Goal: Information Seeking & Learning: Learn about a topic

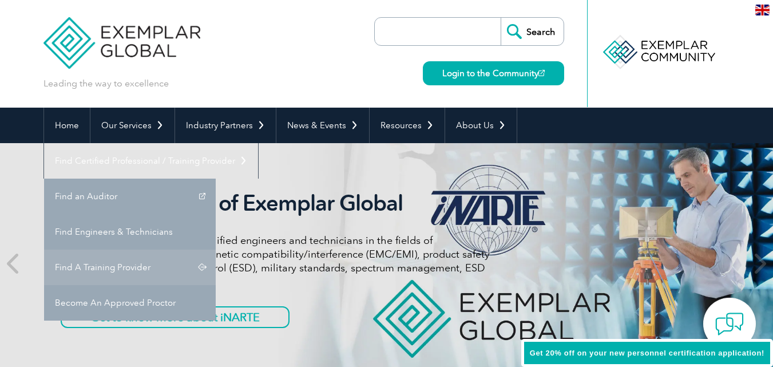
click at [216, 250] on link "Find A Training Provider" at bounding box center [130, 267] width 172 height 35
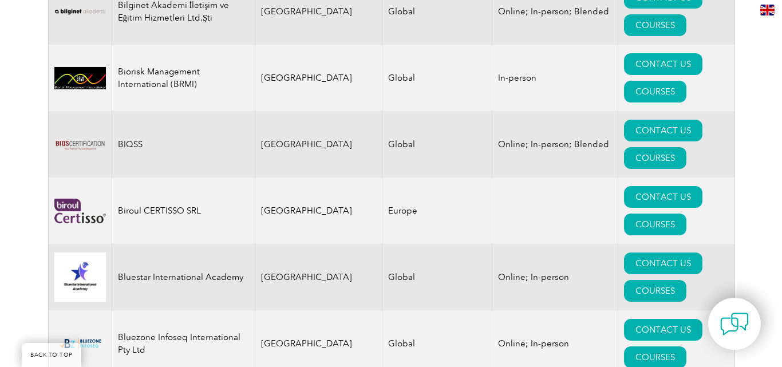
scroll to position [2633, 0]
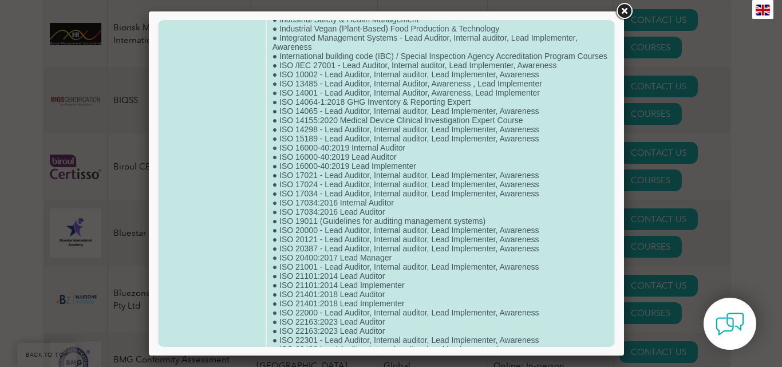
scroll to position [1660, 0]
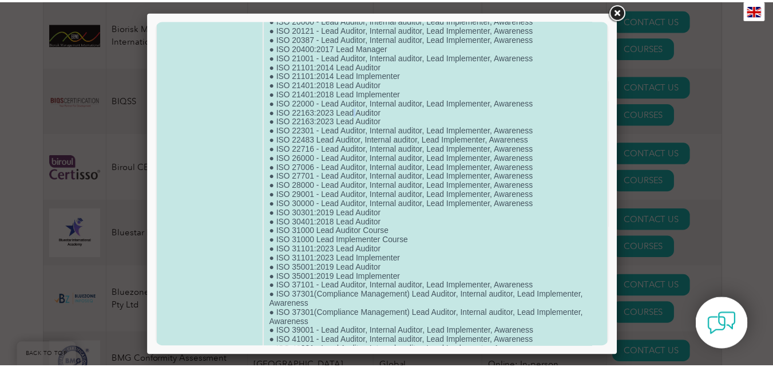
scroll to position [1831, 0]
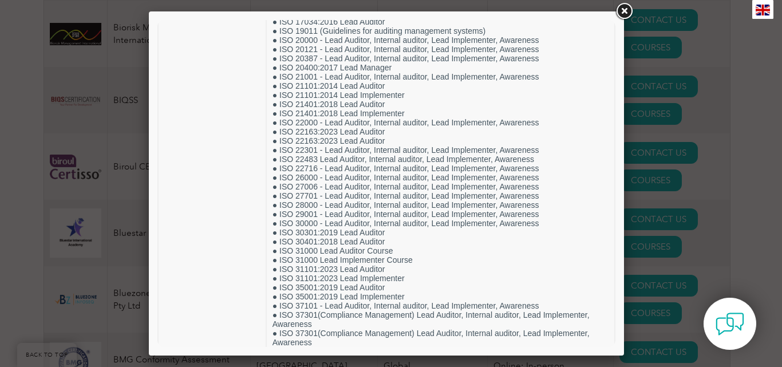
click at [623, 11] on link at bounding box center [624, 11] width 21 height 21
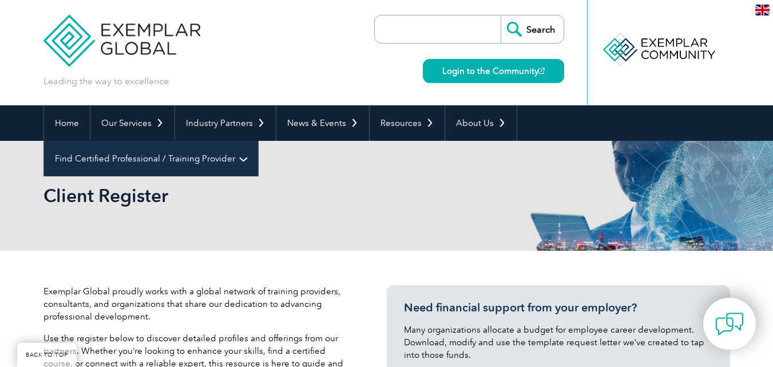
scroll to position [0, 0]
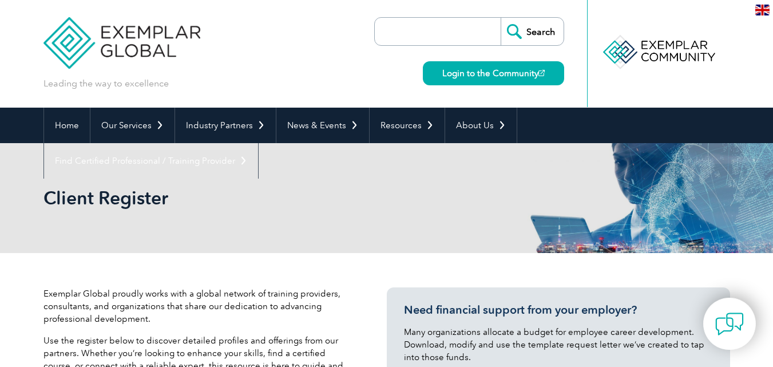
click at [468, 38] on input "search" at bounding box center [441, 31] width 120 height 27
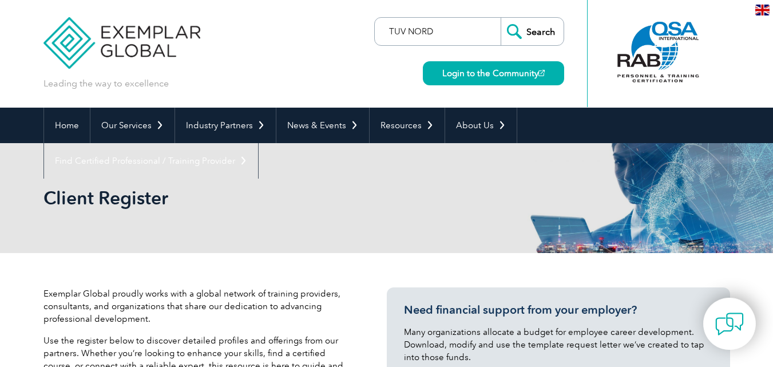
type input "TUV NORD"
click at [543, 31] on input "Search" at bounding box center [532, 31] width 63 height 27
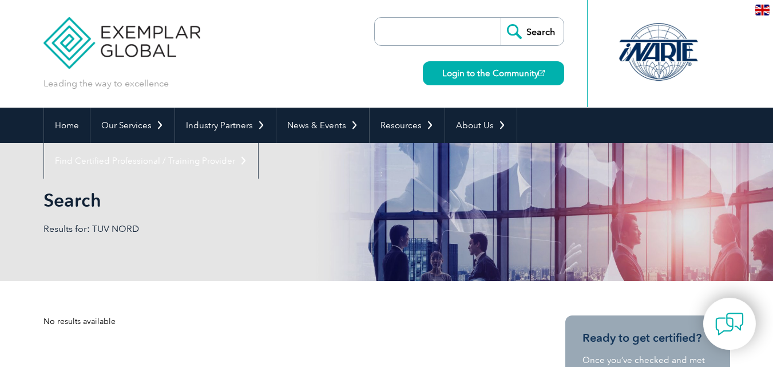
click at [445, 34] on input "search" at bounding box center [441, 31] width 120 height 27
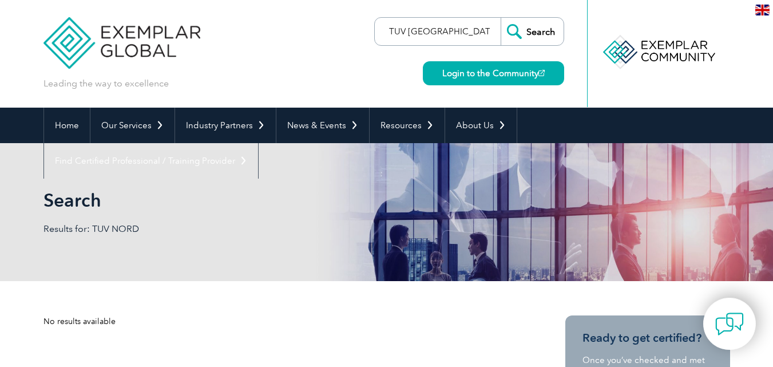
type input "TUV INDIA"
click at [531, 33] on input "Search" at bounding box center [532, 31] width 63 height 27
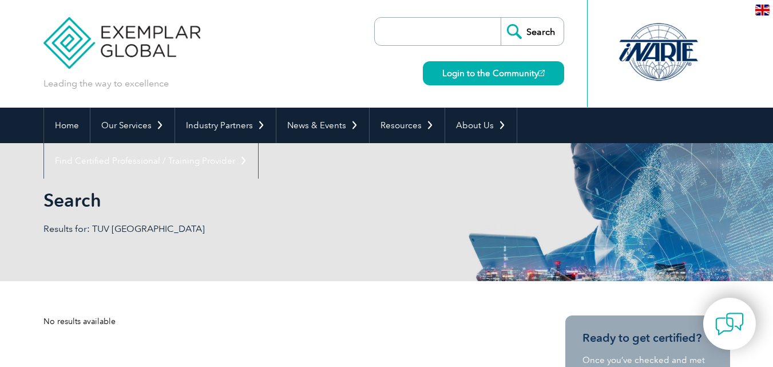
click at [407, 16] on div "Search Login to the Community" at bounding box center [469, 54] width 190 height 108
click at [400, 31] on input "search" at bounding box center [441, 31] width 120 height 27
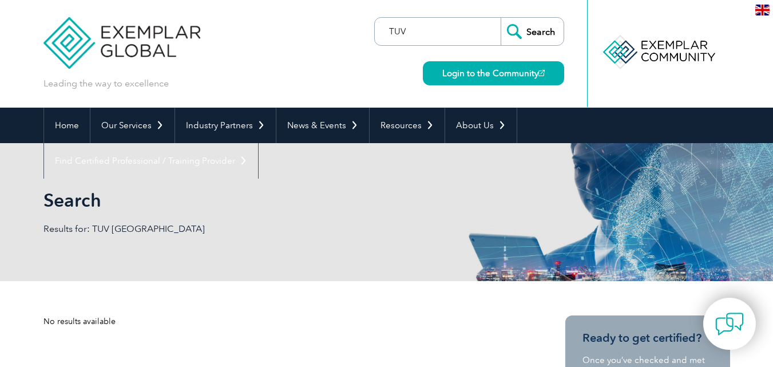
type input "TUV"
click at [549, 33] on input "Search" at bounding box center [532, 31] width 63 height 27
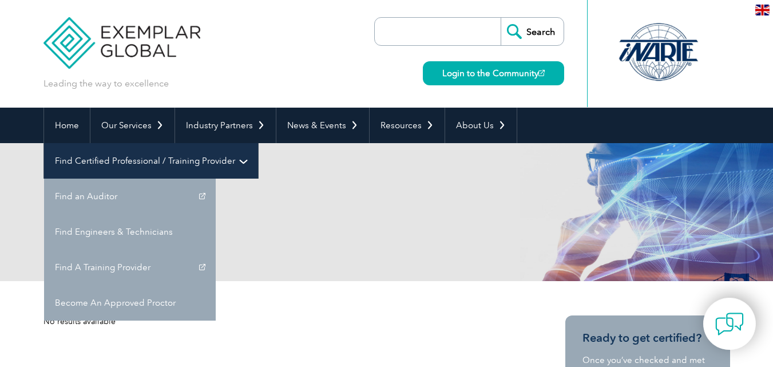
click at [258, 143] on link "Find Certified Professional / Training Provider" at bounding box center [151, 160] width 214 height 35
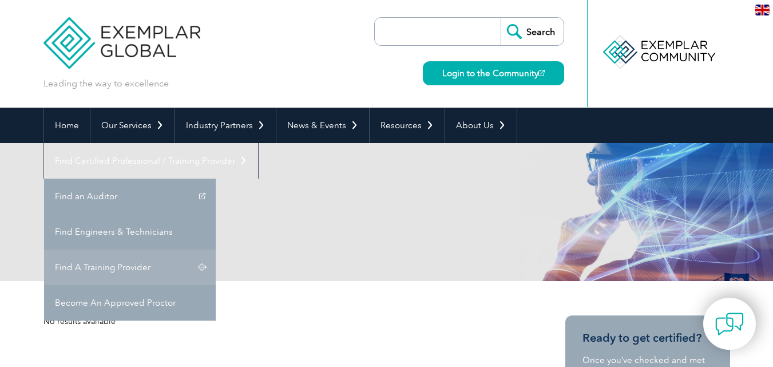
click at [216, 250] on link "Find A Training Provider" at bounding box center [130, 267] width 172 height 35
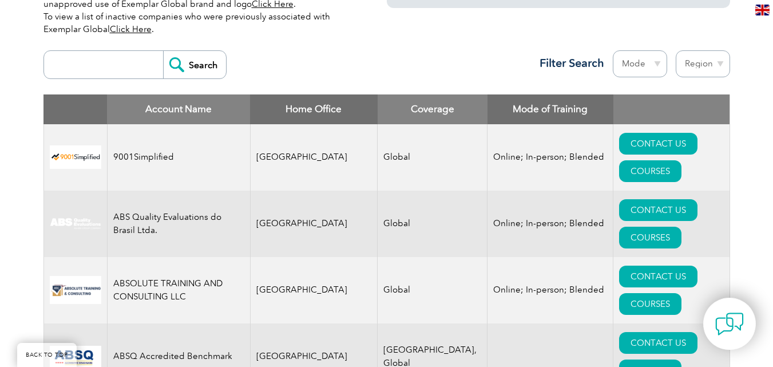
scroll to position [458, 0]
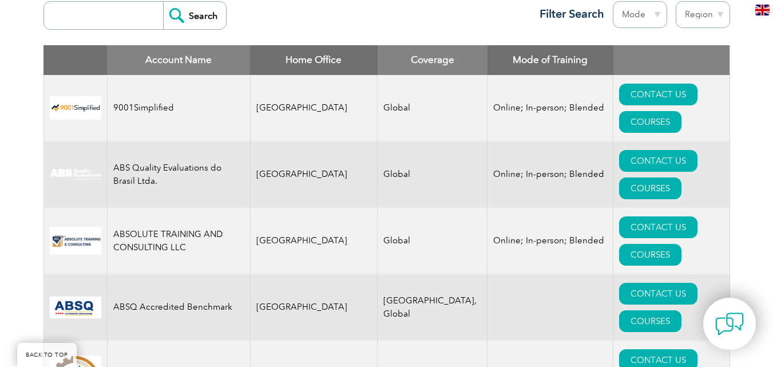
click at [89, 19] on input "search" at bounding box center [106, 15] width 113 height 27
type input "TUV"
click at [171, 10] on input "Search" at bounding box center [194, 15] width 63 height 27
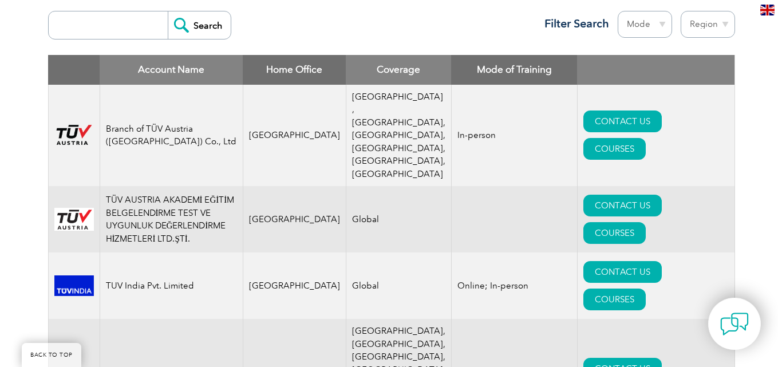
scroll to position [458, 0]
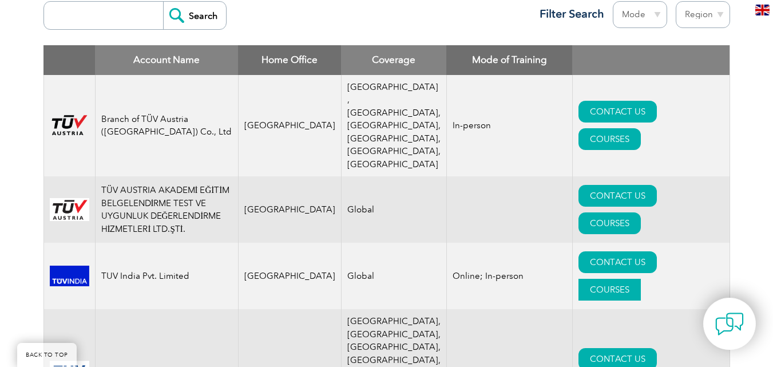
click at [641, 279] on link "COURSES" at bounding box center [610, 290] width 62 height 22
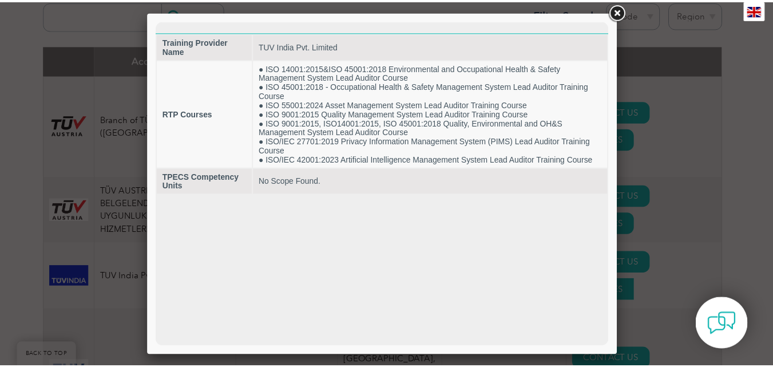
scroll to position [0, 0]
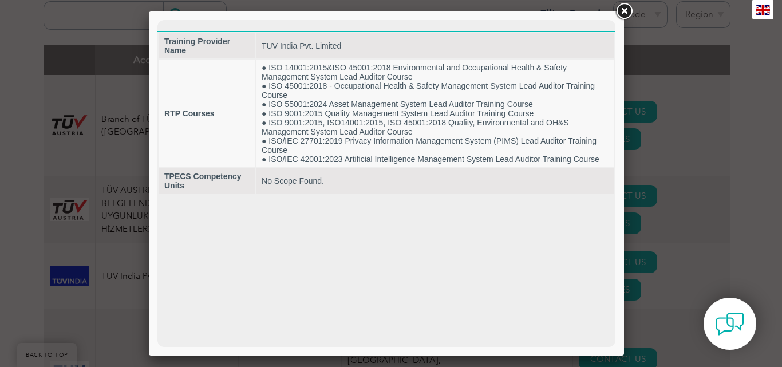
click at [624, 9] on link at bounding box center [624, 11] width 21 height 21
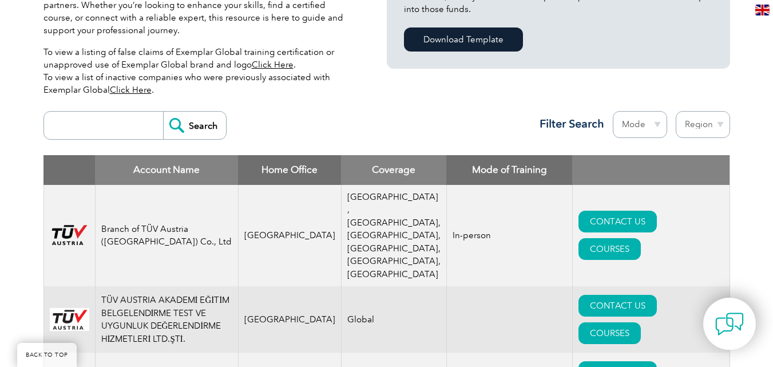
scroll to position [343, 0]
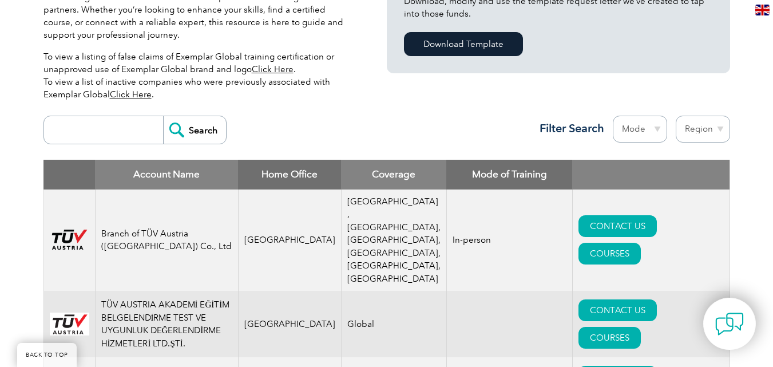
click at [123, 126] on input "search" at bounding box center [106, 129] width 113 height 27
type input "CDG"
click at [192, 132] on input "Search" at bounding box center [194, 129] width 63 height 27
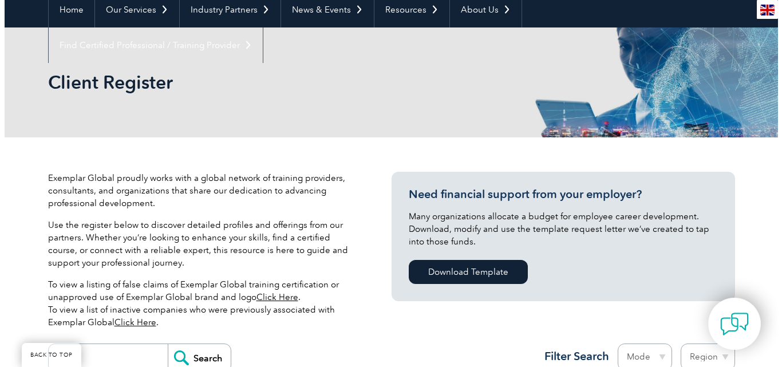
scroll to position [343, 0]
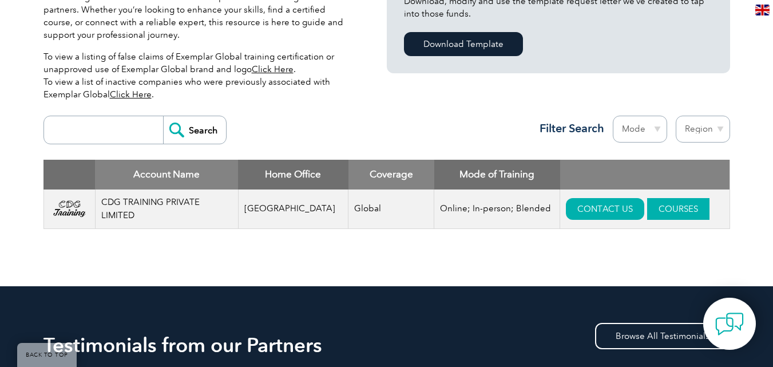
click at [650, 205] on link "COURSES" at bounding box center [678, 209] width 62 height 22
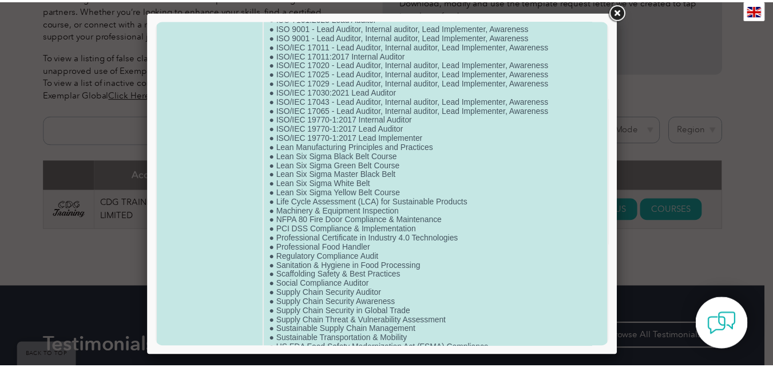
scroll to position [2357, 0]
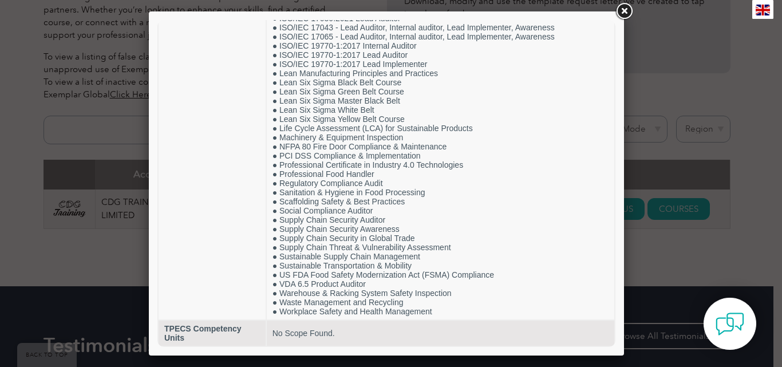
click at [619, 9] on link at bounding box center [624, 11] width 21 height 21
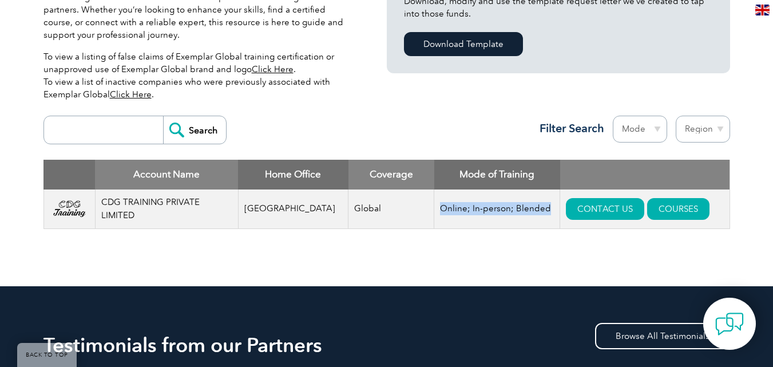
drag, startPoint x: 523, startPoint y: 206, endPoint x: 397, endPoint y: 198, distance: 126.2
click at [397, 199] on tr "CDG TRAINING PRIVATE LIMITED [GEOGRAPHIC_DATA] Global Online; In-person; Blende…" at bounding box center [386, 208] width 686 height 39
